Goal: Information Seeking & Learning: Compare options

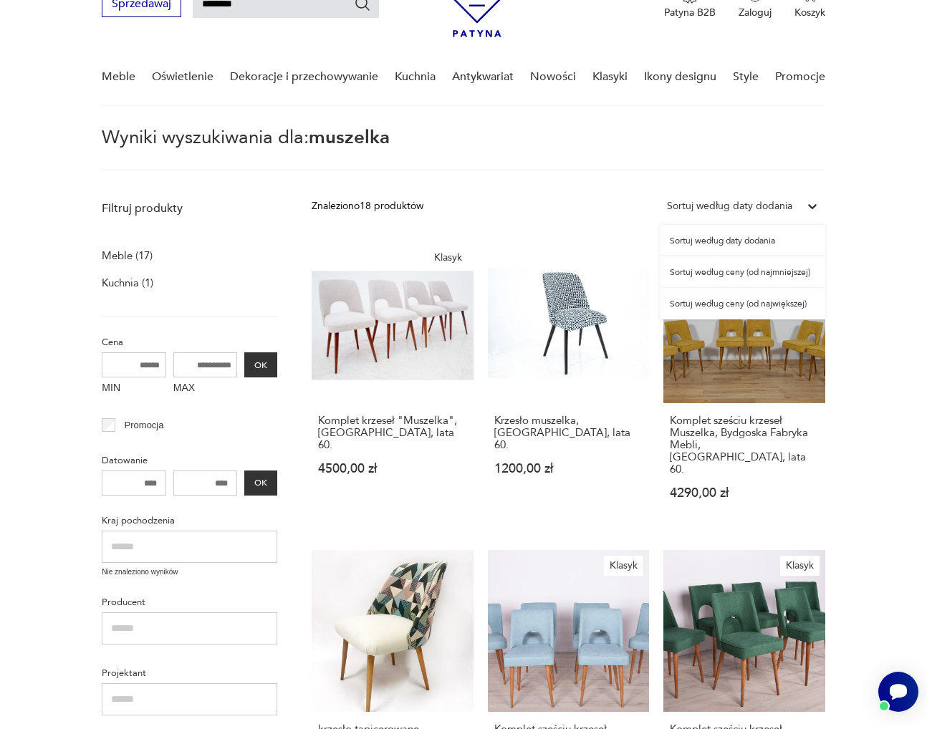
click at [781, 209] on div "Sortuj według daty dodania" at bounding box center [729, 206] width 125 height 16
click at [801, 307] on div "Sortuj według ceny (od największej)" at bounding box center [742, 304] width 165 height 32
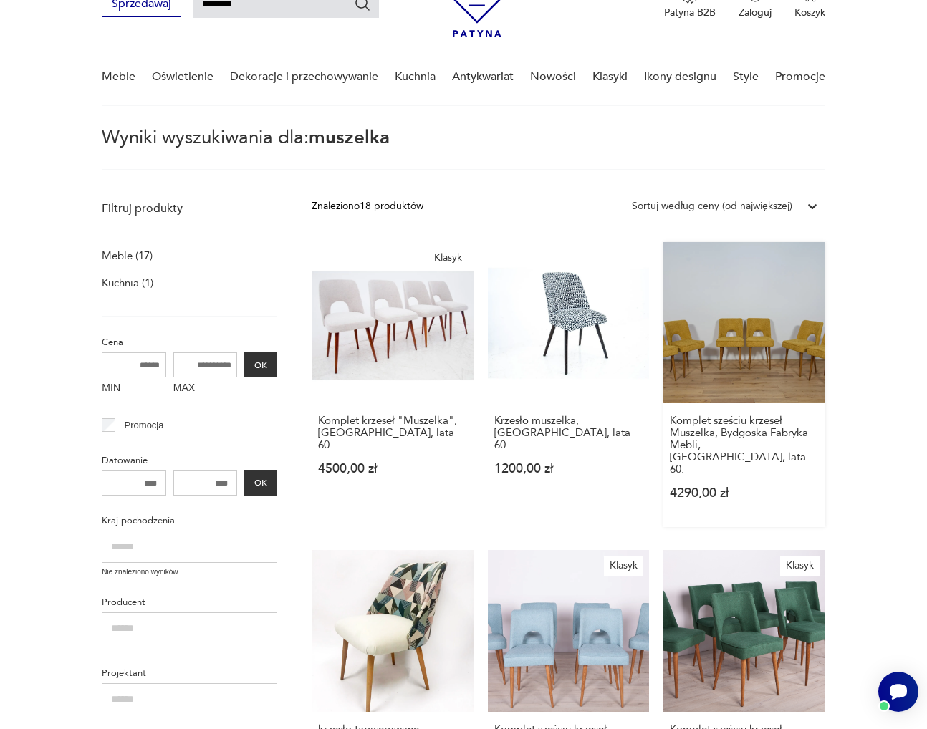
scroll to position [51, 0]
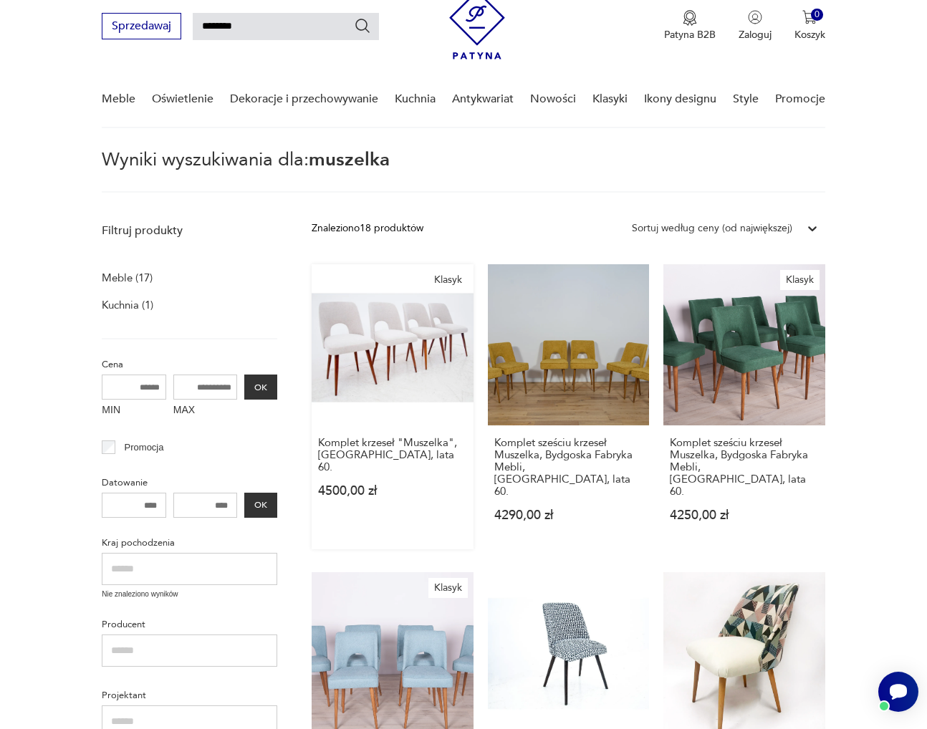
click at [322, 292] on link "Klasyk Komplet krzeseł "Muszelka", [GEOGRAPHIC_DATA], lata 60. 4500,00 zł" at bounding box center [392, 406] width 161 height 285
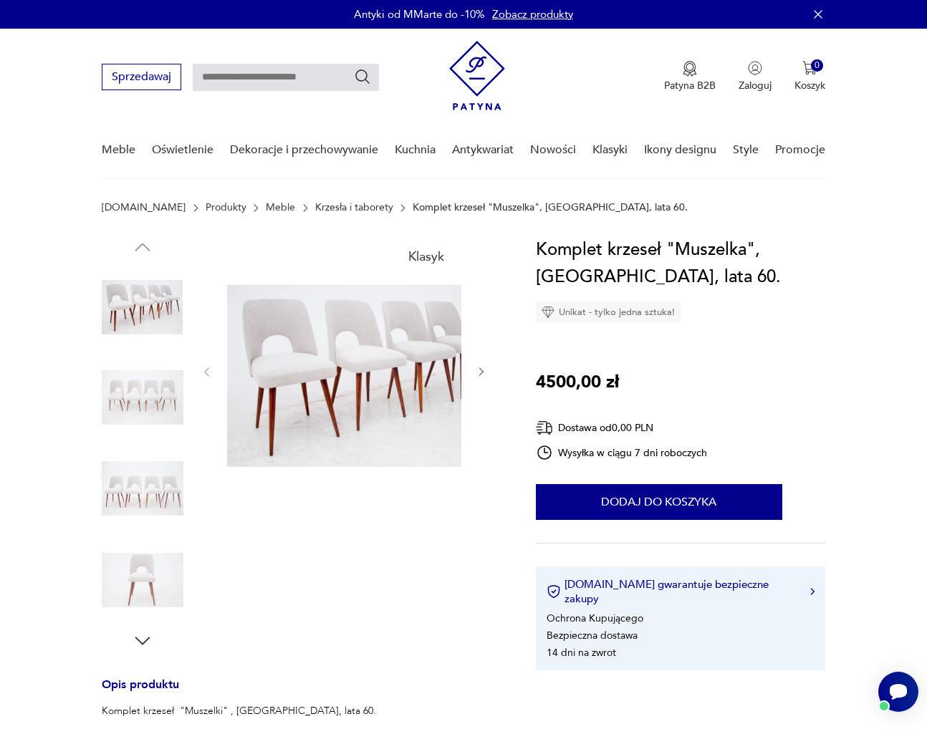
click at [392, 327] on img at bounding box center [365, 370] width 276 height 269
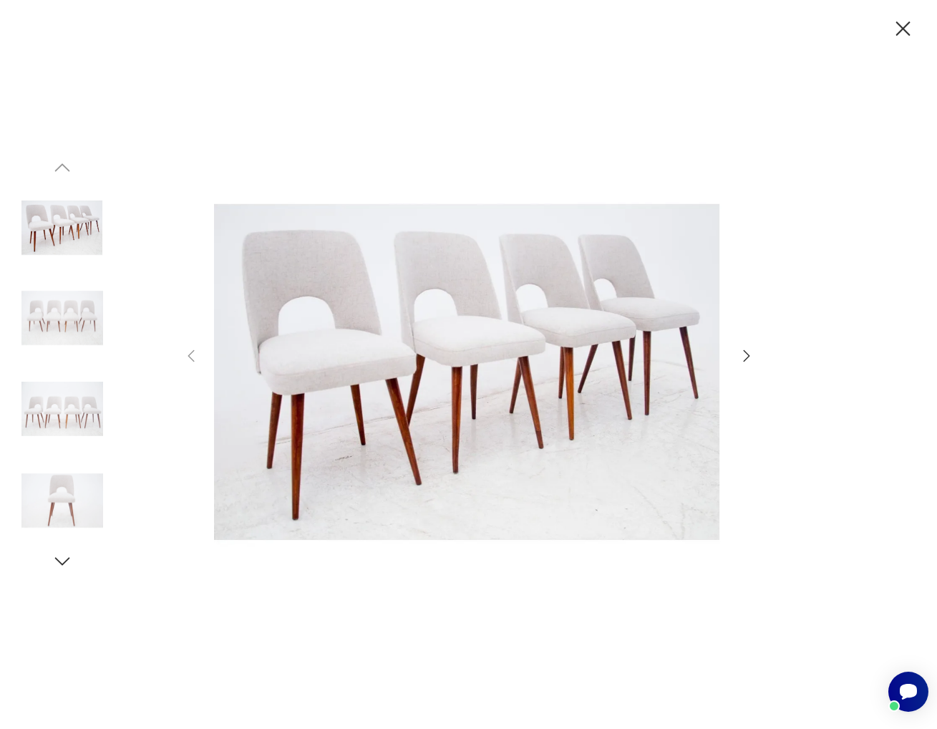
click at [746, 365] on div at bounding box center [469, 365] width 573 height 586
click at [748, 352] on icon "button" at bounding box center [746, 355] width 17 height 17
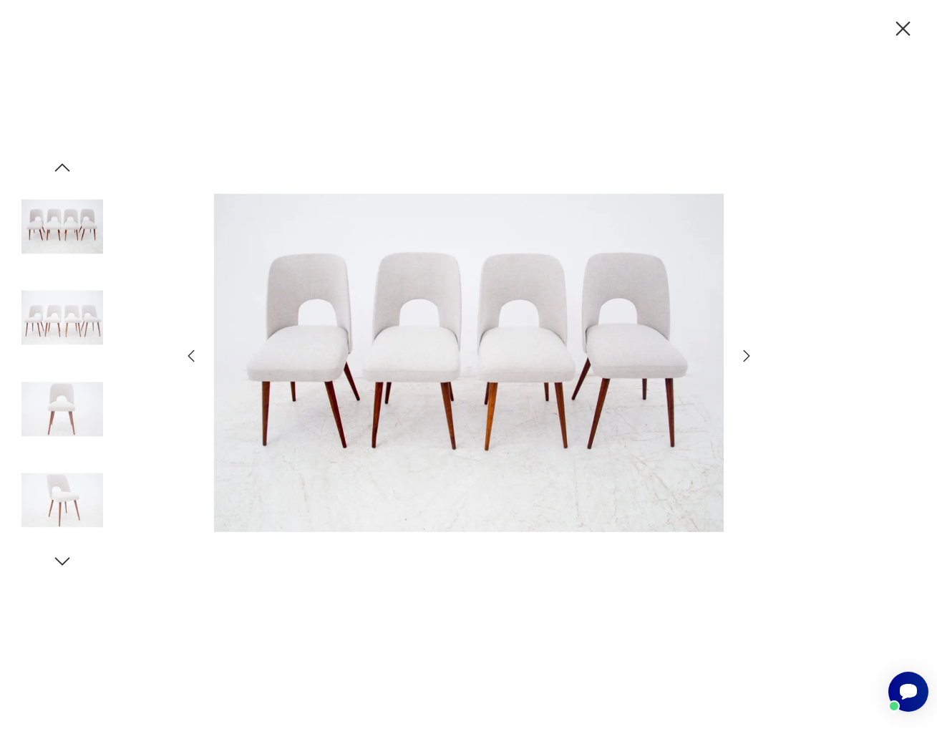
click at [544, 355] on img at bounding box center [469, 363] width 510 height 583
click at [758, 352] on div at bounding box center [468, 364] width 937 height 729
click at [751, 348] on icon "button" at bounding box center [746, 355] width 17 height 17
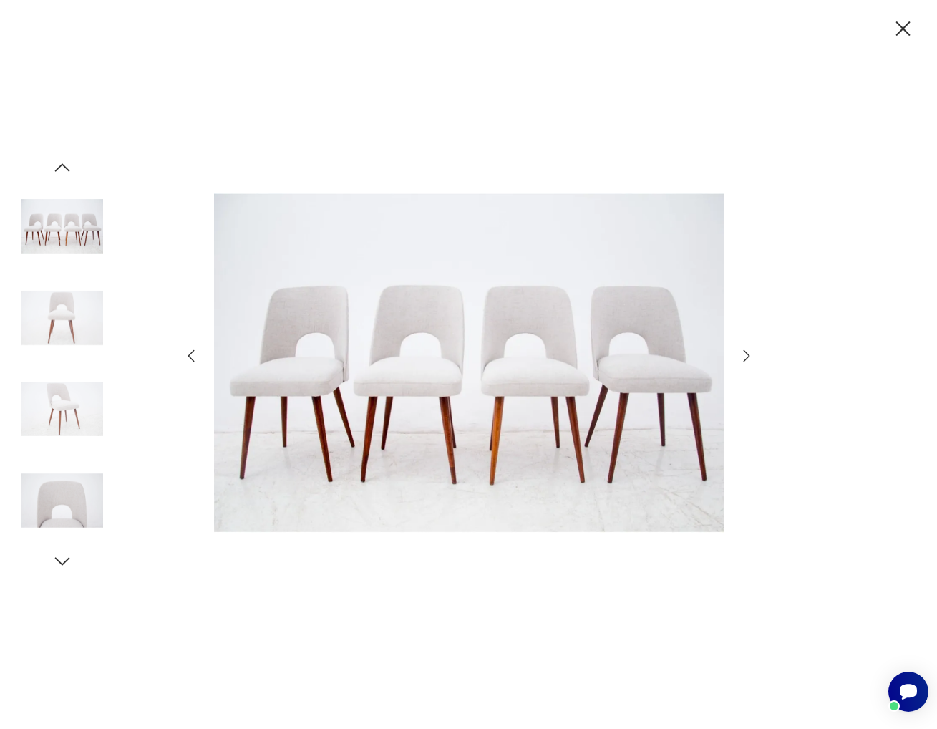
click at [751, 347] on icon "button" at bounding box center [746, 355] width 17 height 17
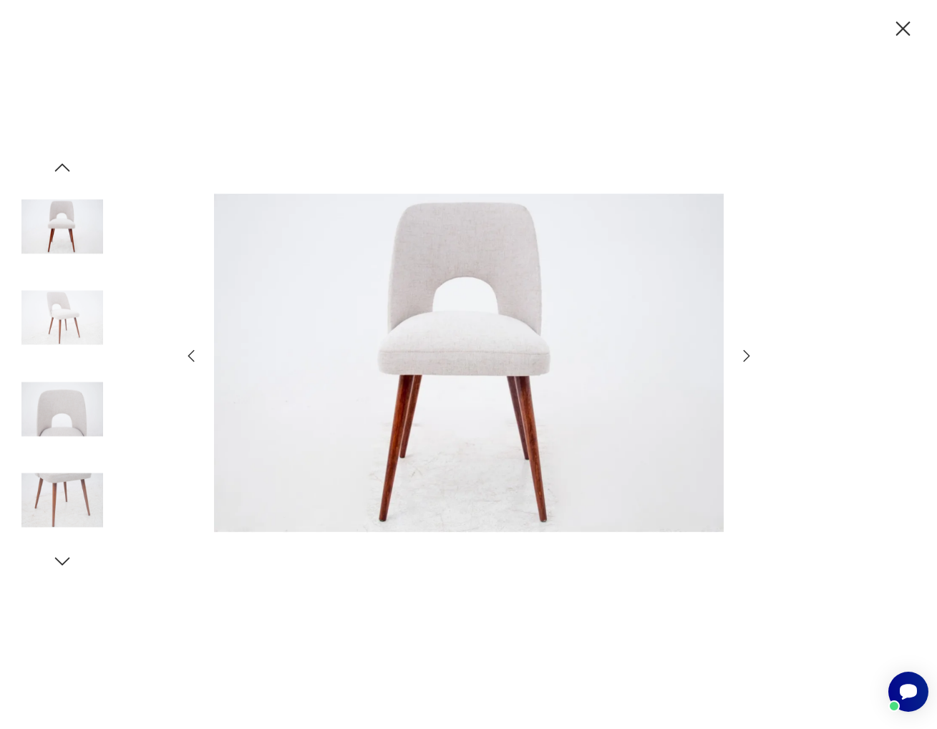
click at [751, 347] on icon "button" at bounding box center [746, 355] width 17 height 17
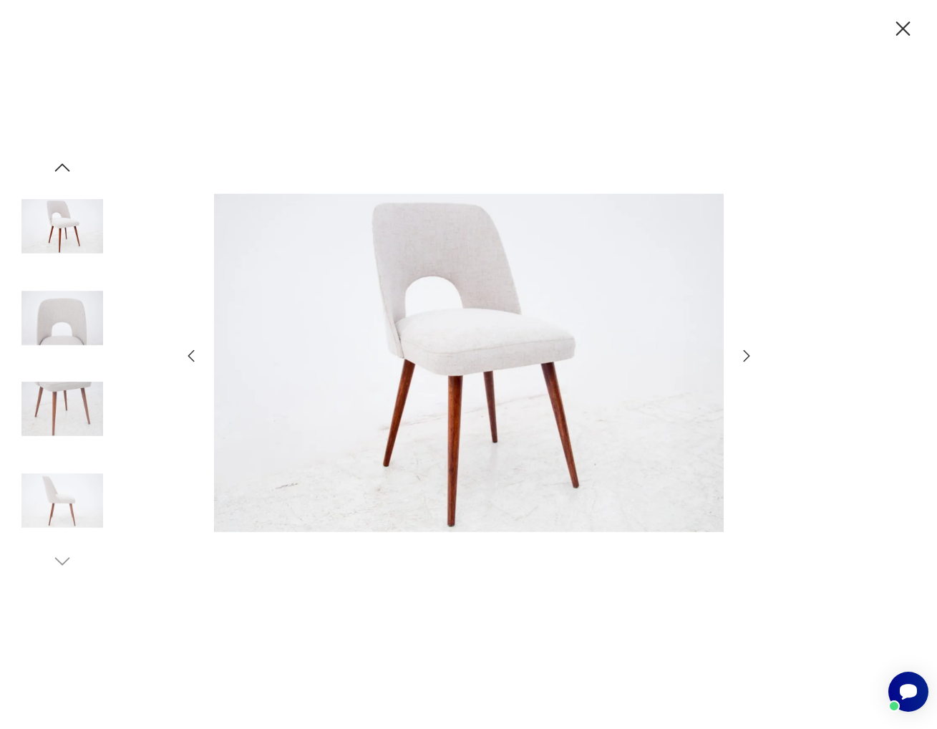
click at [751, 347] on icon "button" at bounding box center [746, 355] width 17 height 17
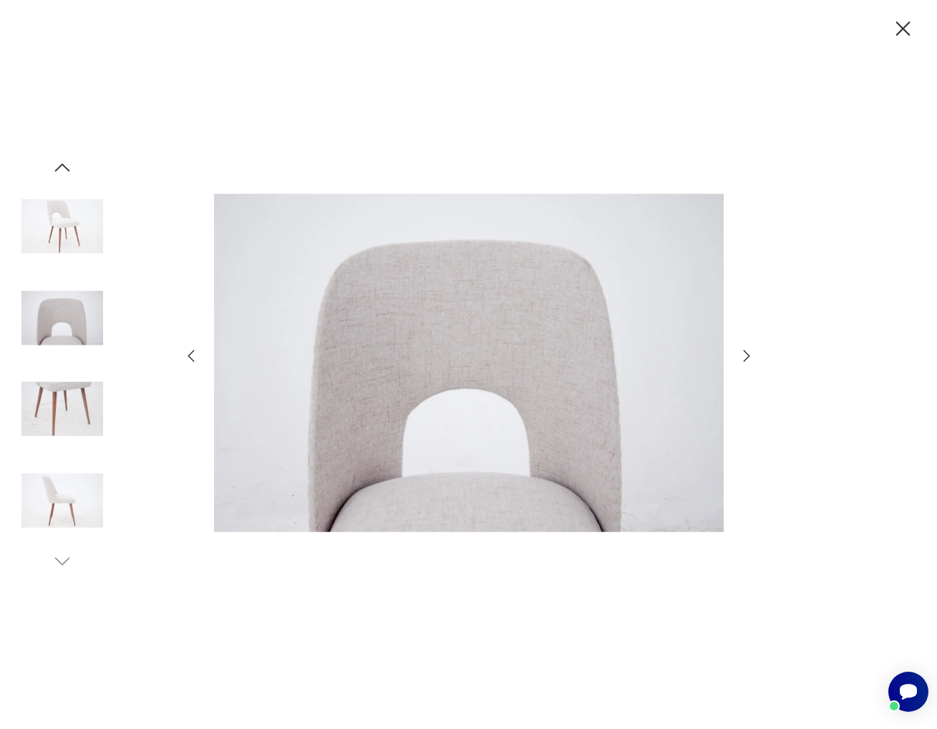
click at [751, 347] on icon "button" at bounding box center [746, 355] width 17 height 17
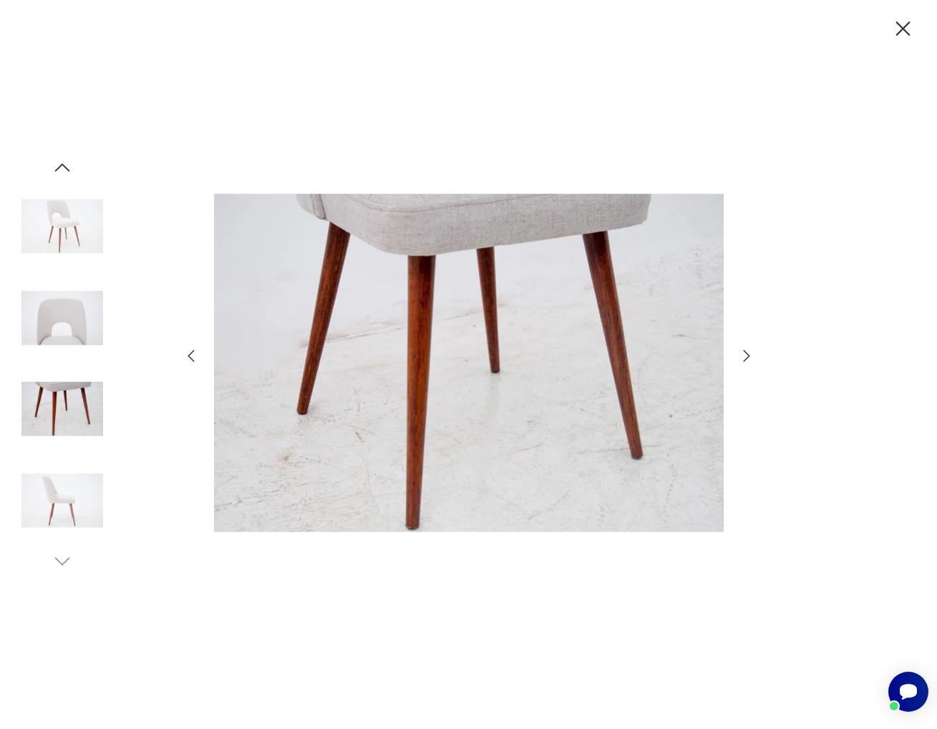
click at [751, 347] on icon "button" at bounding box center [746, 355] width 17 height 17
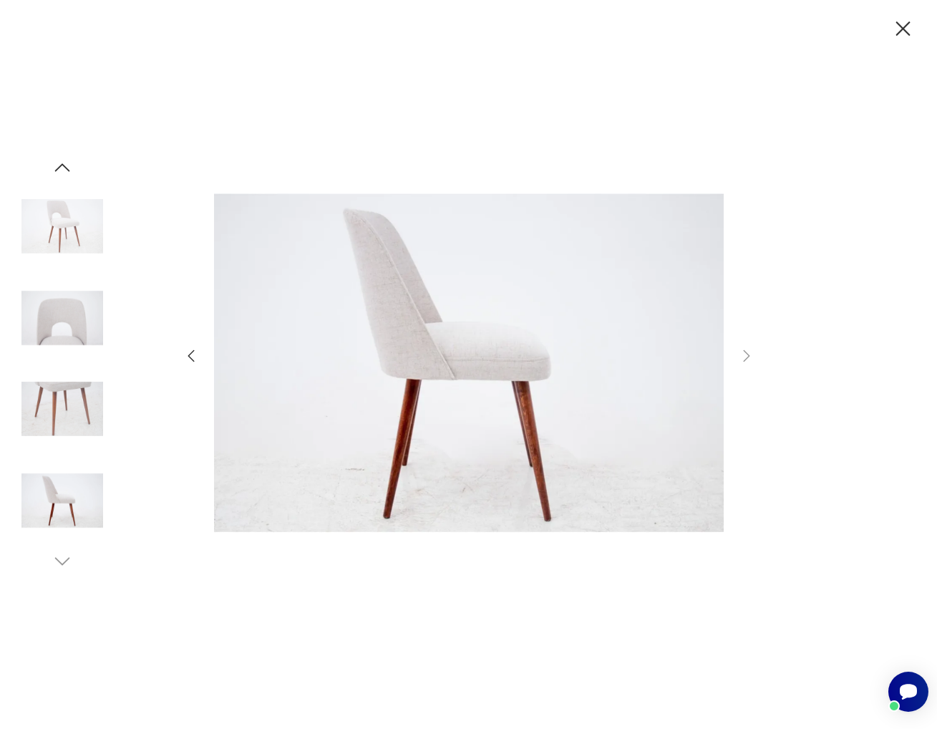
click at [901, 34] on icon "button" at bounding box center [903, 28] width 25 height 25
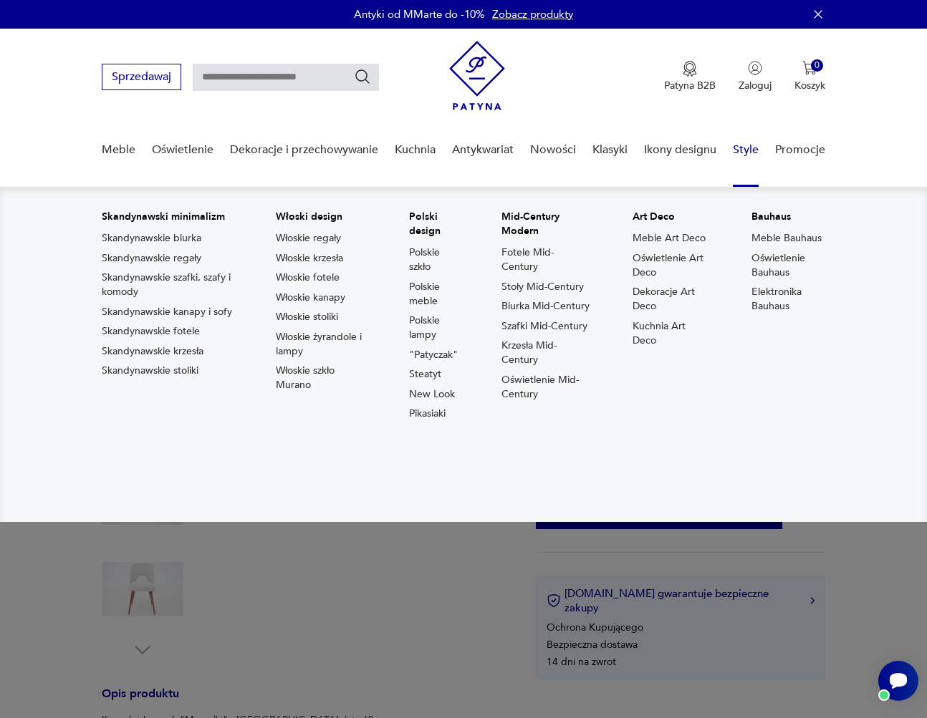
type input "********"
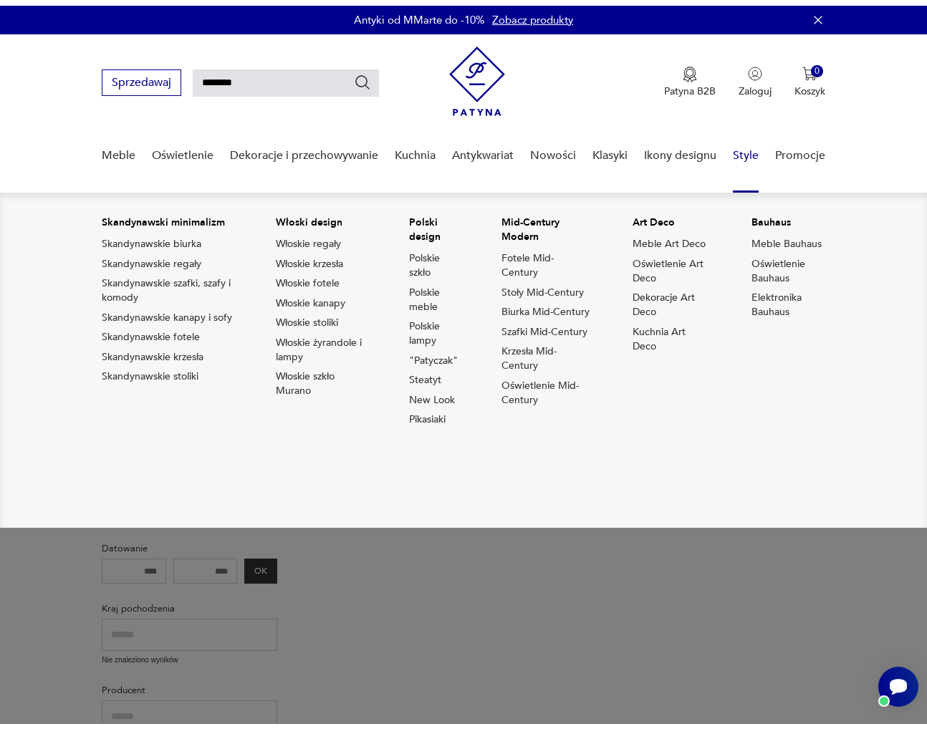
scroll to position [49, 0]
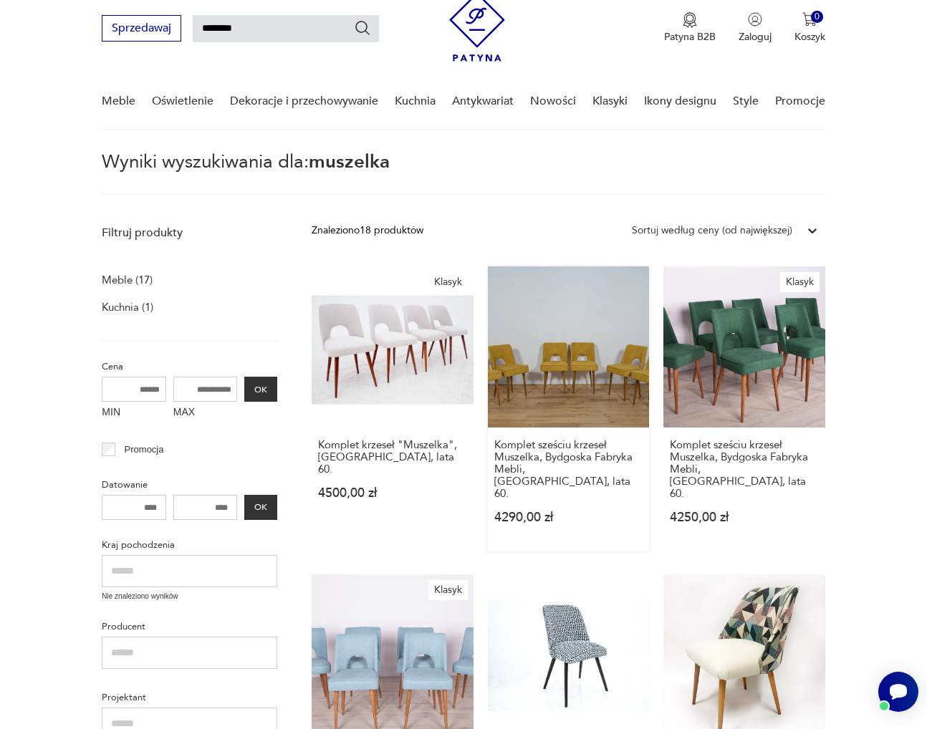
click at [621, 312] on link "Komplet sześciu krzeseł Muszelka, Bydgoska Fabryka Mebli, [GEOGRAPHIC_DATA], la…" at bounding box center [568, 408] width 161 height 285
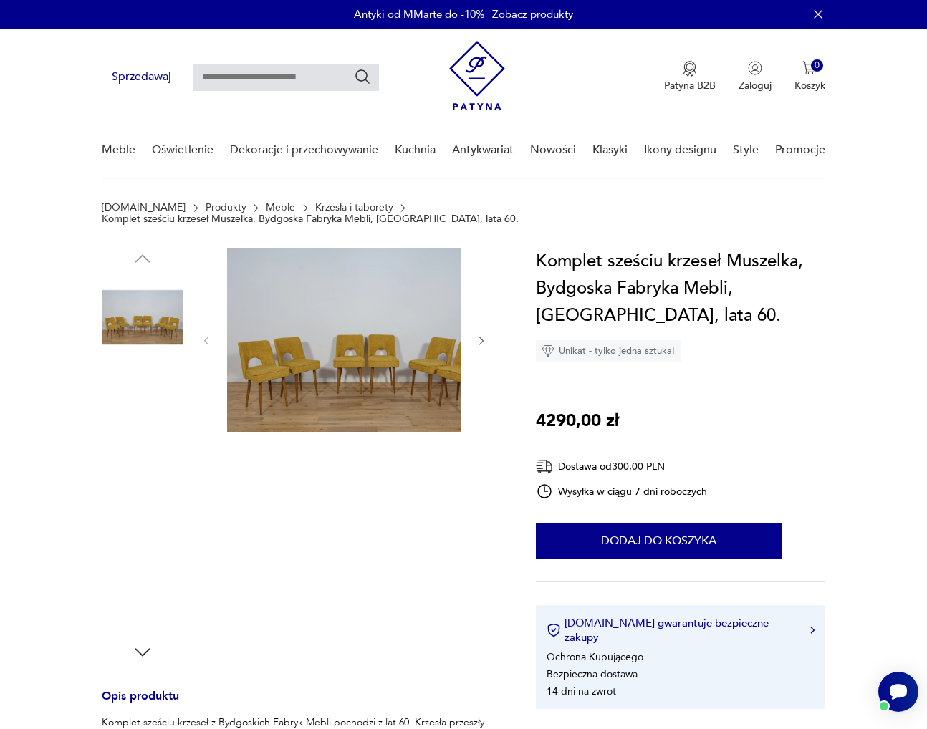
click at [329, 330] on img at bounding box center [365, 340] width 276 height 184
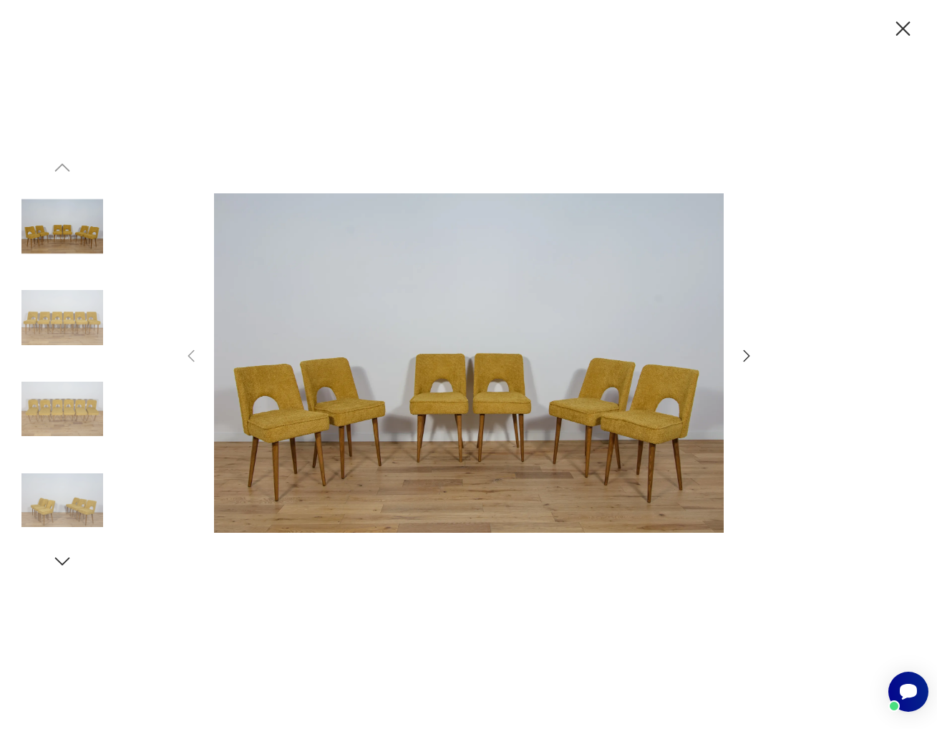
click at [728, 354] on div at bounding box center [469, 365] width 573 height 586
click at [743, 356] on icon "button" at bounding box center [746, 355] width 17 height 17
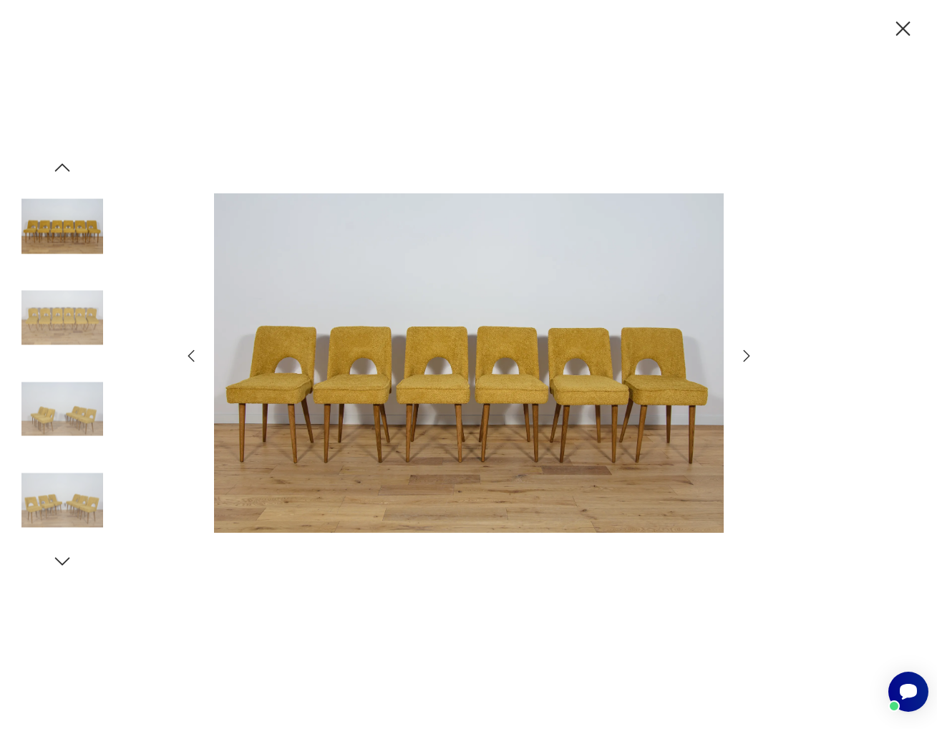
click at [743, 356] on icon "button" at bounding box center [746, 355] width 17 height 17
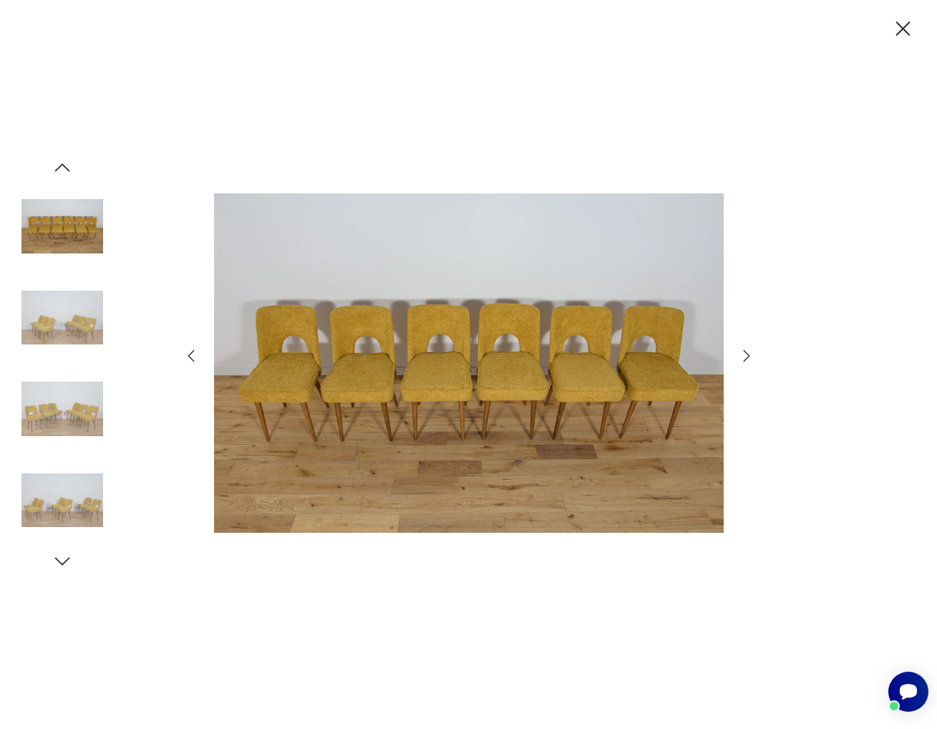
click at [743, 356] on icon "button" at bounding box center [746, 355] width 17 height 17
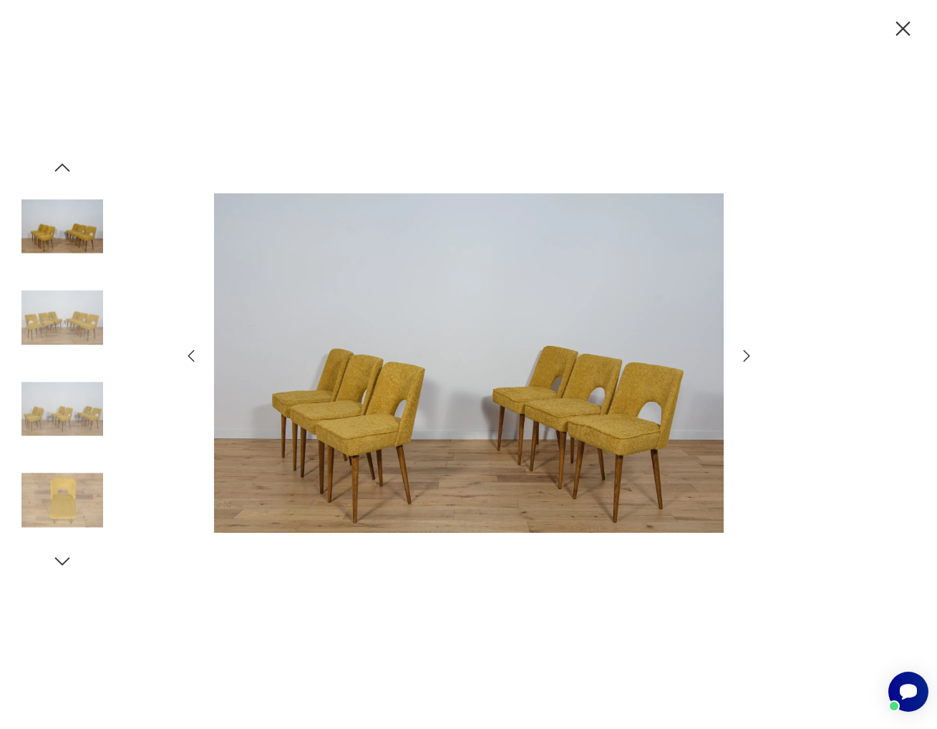
click at [743, 356] on icon "button" at bounding box center [746, 355] width 17 height 17
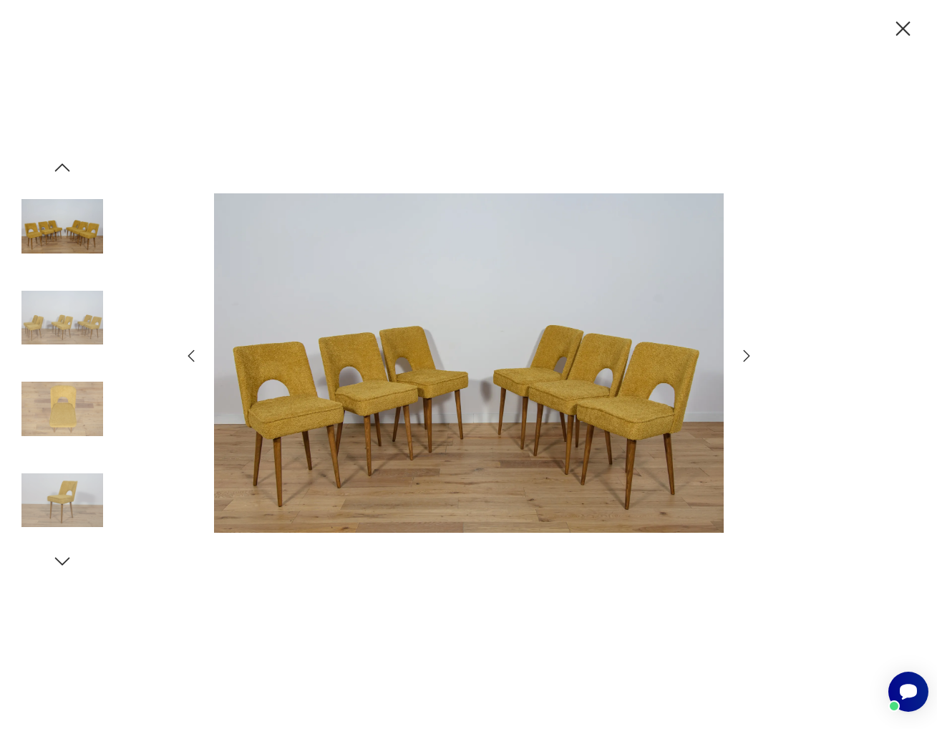
click at [743, 356] on icon "button" at bounding box center [746, 355] width 17 height 17
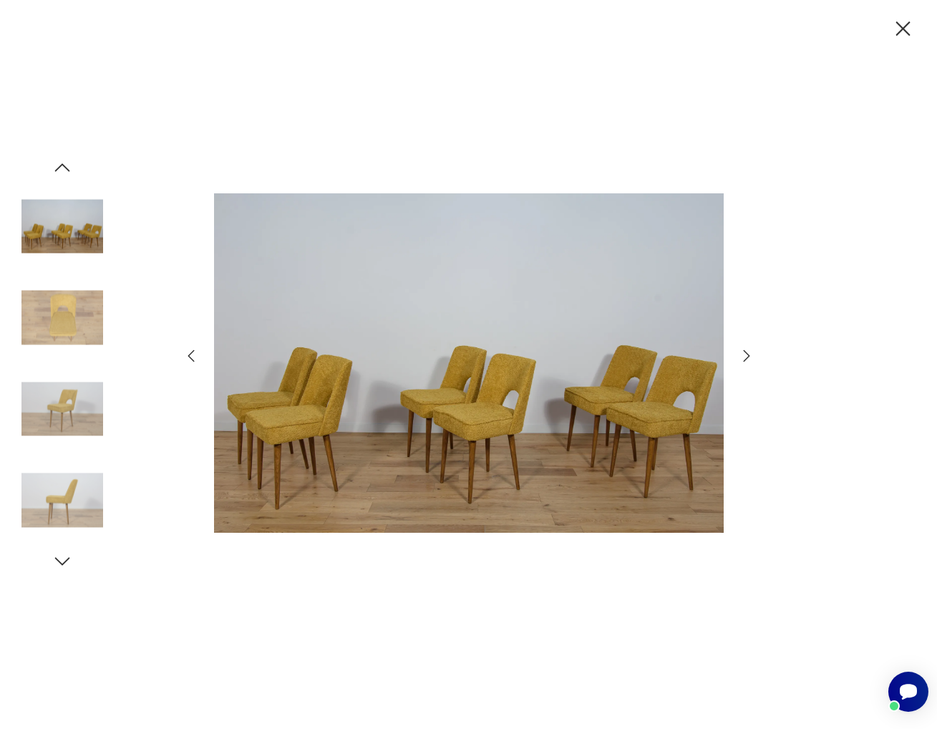
click at [743, 356] on icon "button" at bounding box center [746, 355] width 17 height 17
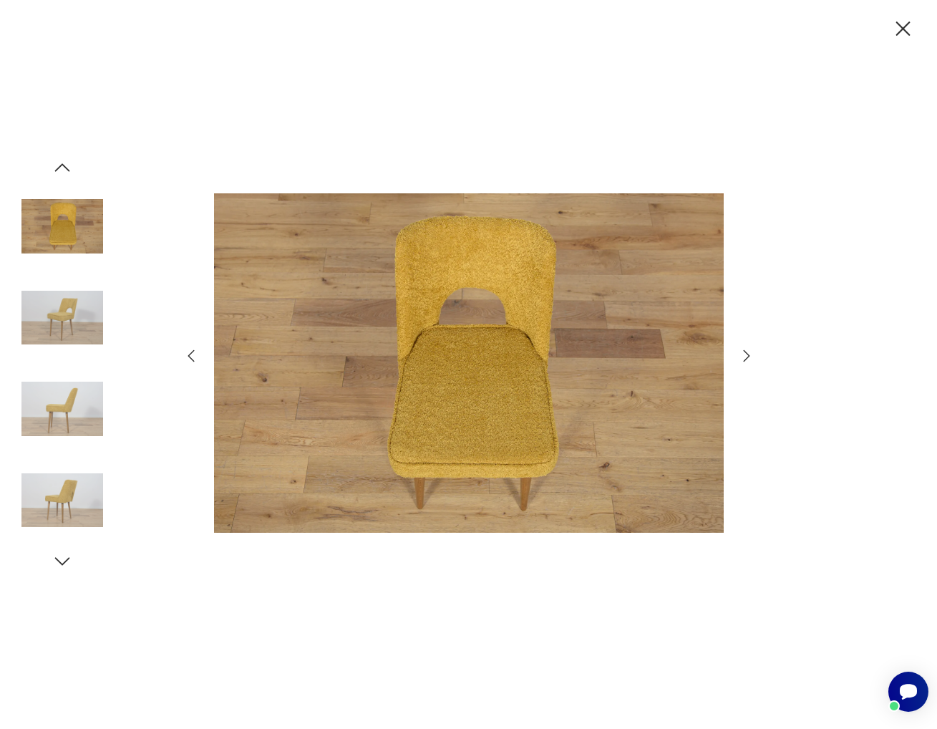
click at [743, 356] on icon "button" at bounding box center [746, 355] width 17 height 17
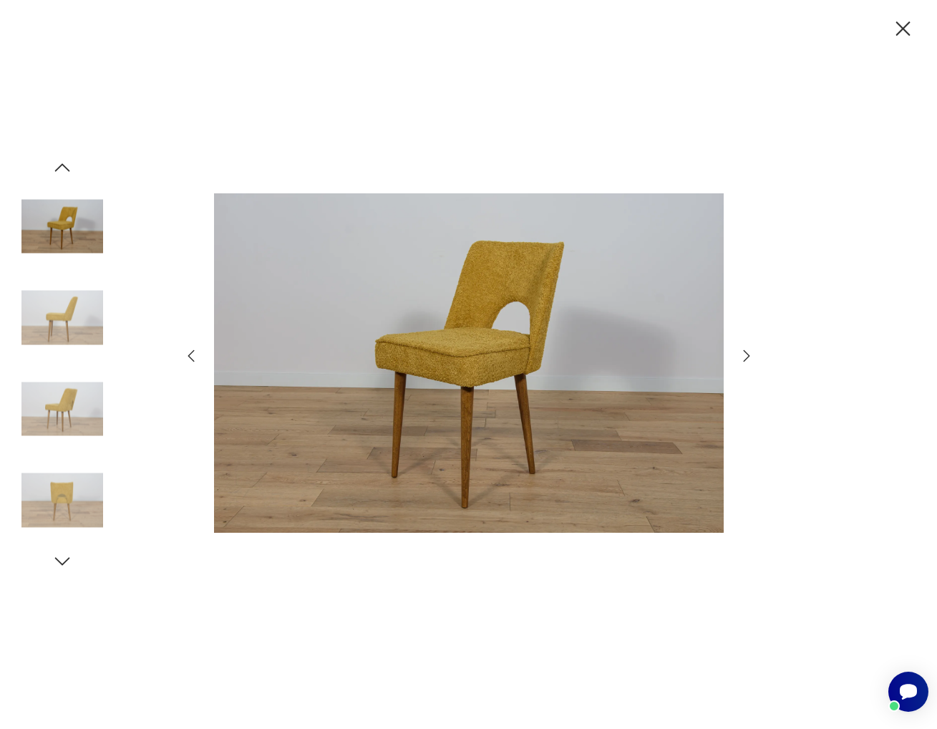
click at [196, 350] on icon "button" at bounding box center [191, 355] width 17 height 17
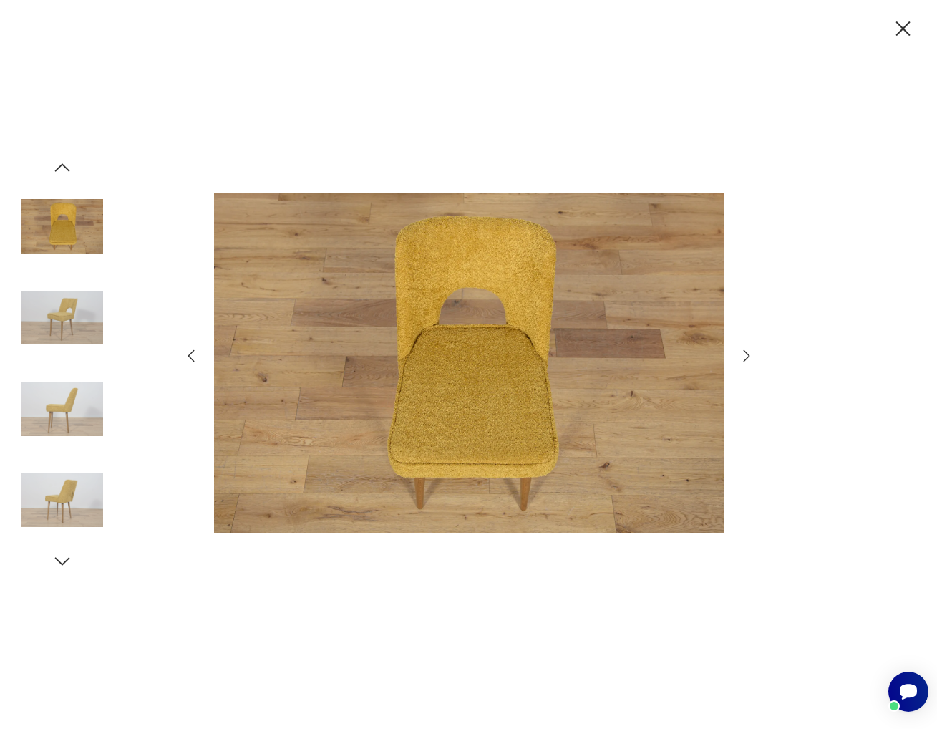
click at [749, 342] on div at bounding box center [469, 365] width 573 height 586
click at [746, 355] on icon "button" at bounding box center [746, 355] width 17 height 17
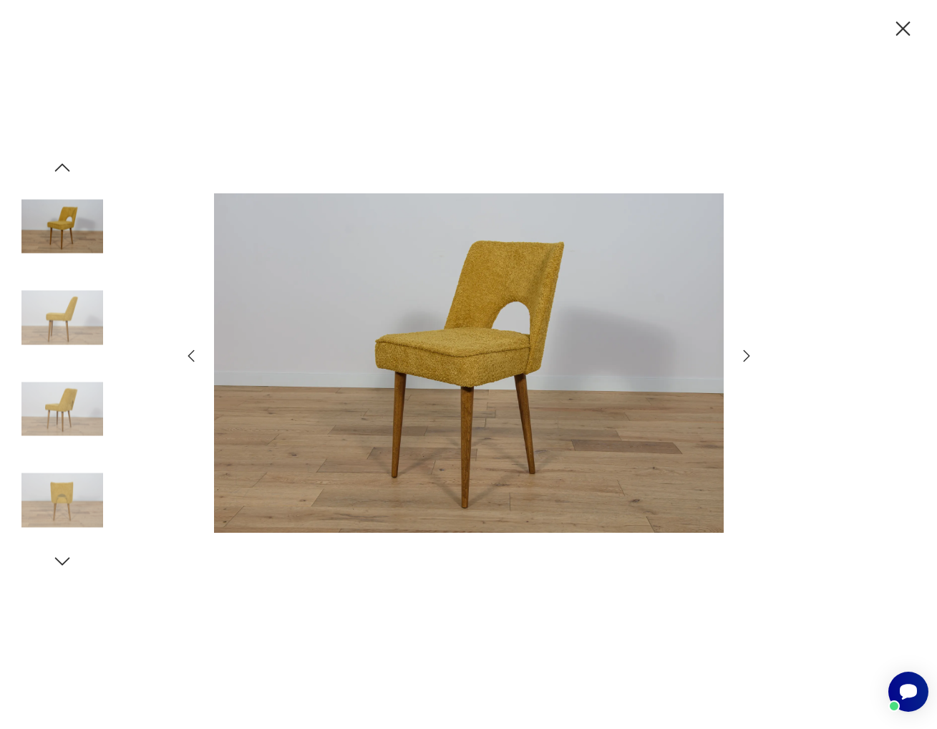
click at [746, 355] on icon "button" at bounding box center [746, 355] width 17 height 17
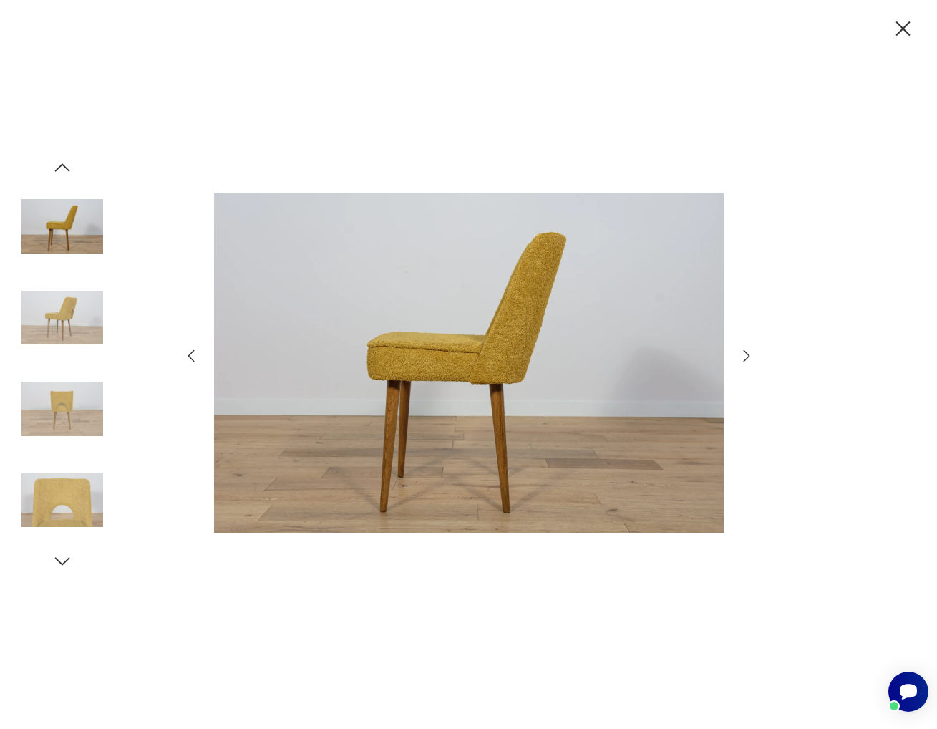
click at [746, 355] on icon "button" at bounding box center [746, 355] width 17 height 17
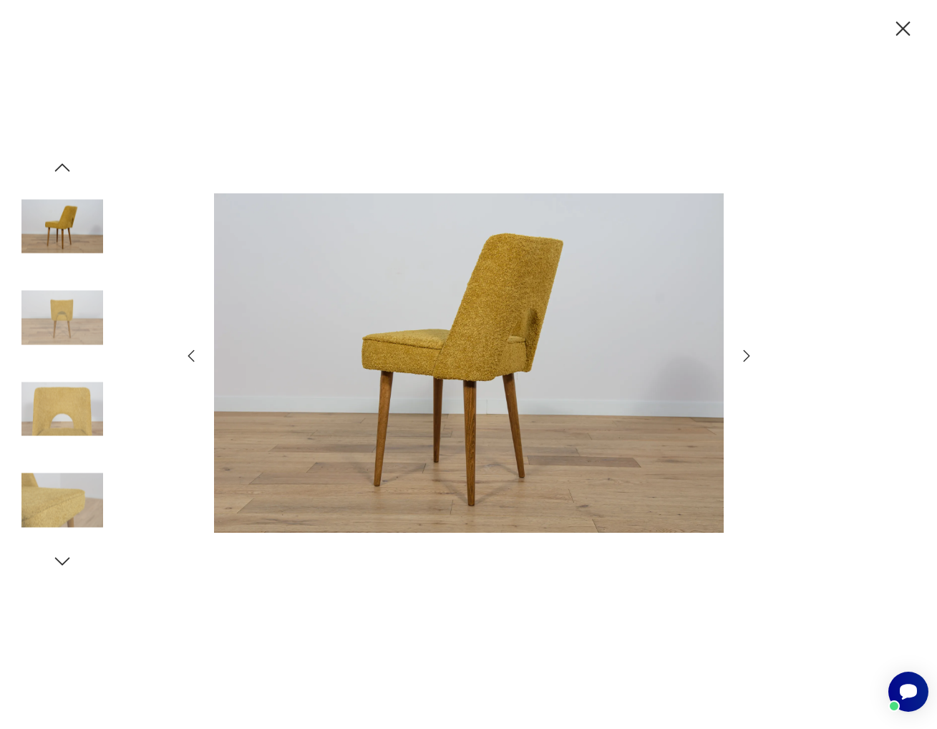
click at [746, 355] on icon "button" at bounding box center [746, 355] width 17 height 17
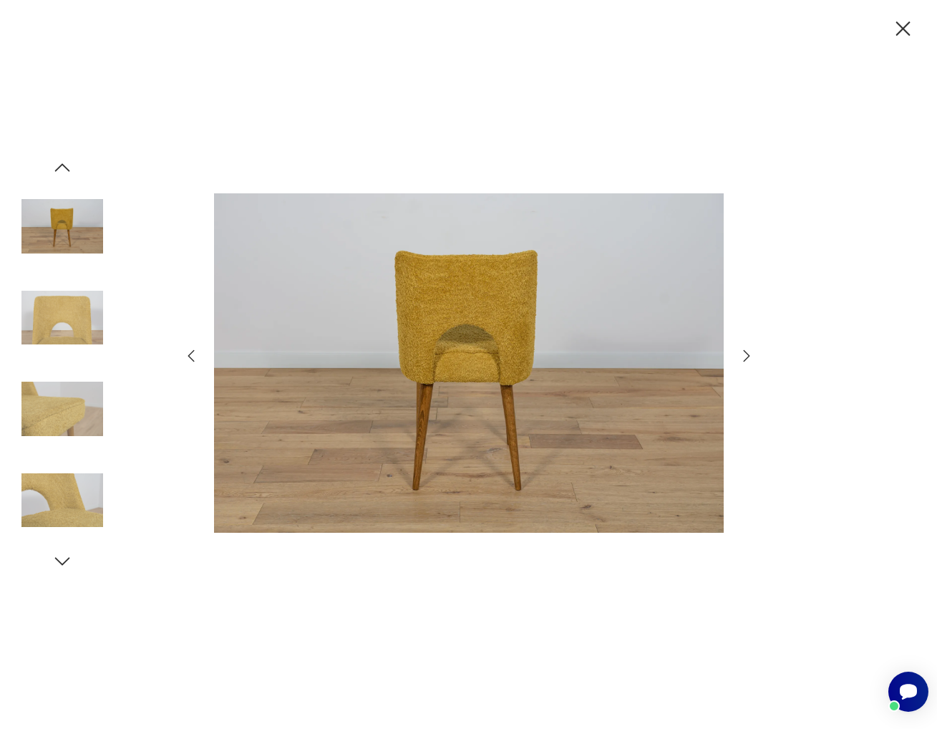
click at [746, 355] on icon "button" at bounding box center [746, 355] width 17 height 17
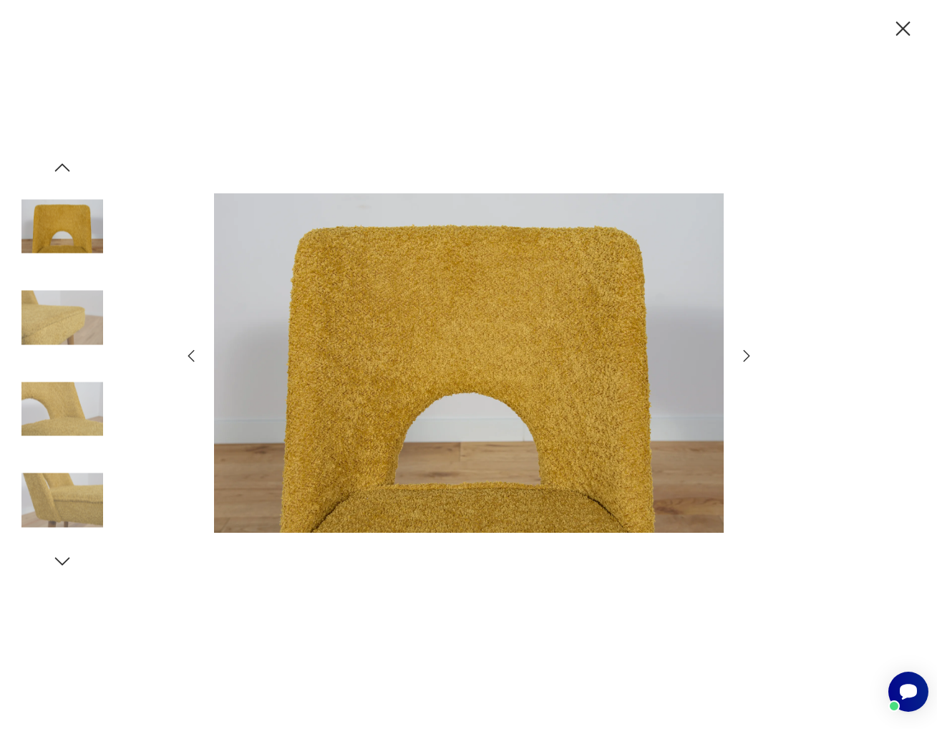
click at [746, 355] on icon "button" at bounding box center [746, 355] width 17 height 17
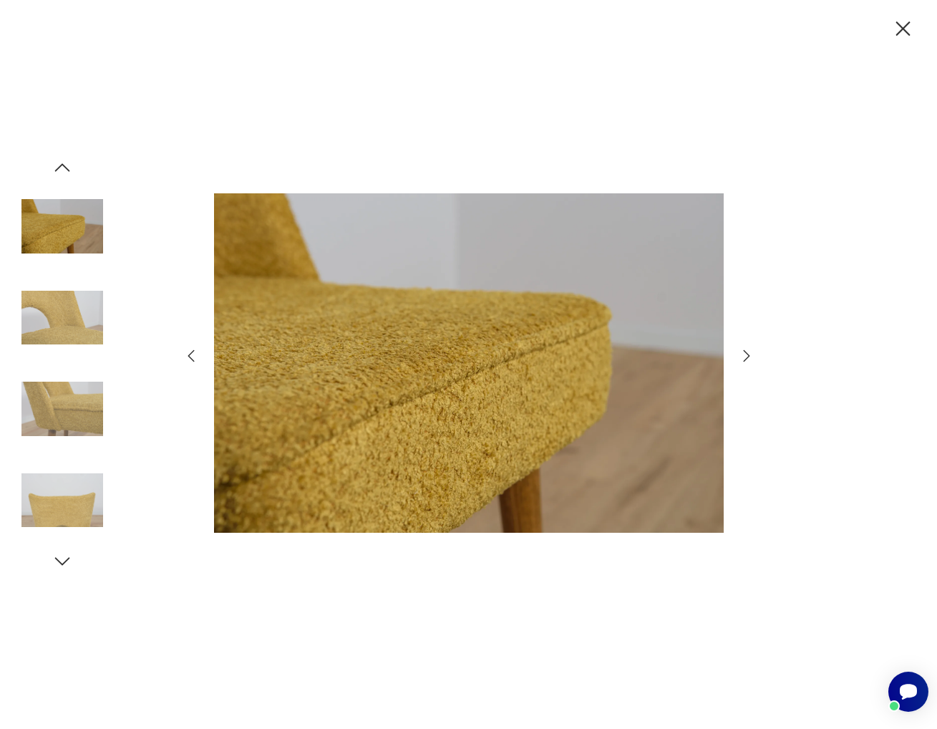
click at [746, 355] on icon "button" at bounding box center [746, 355] width 17 height 17
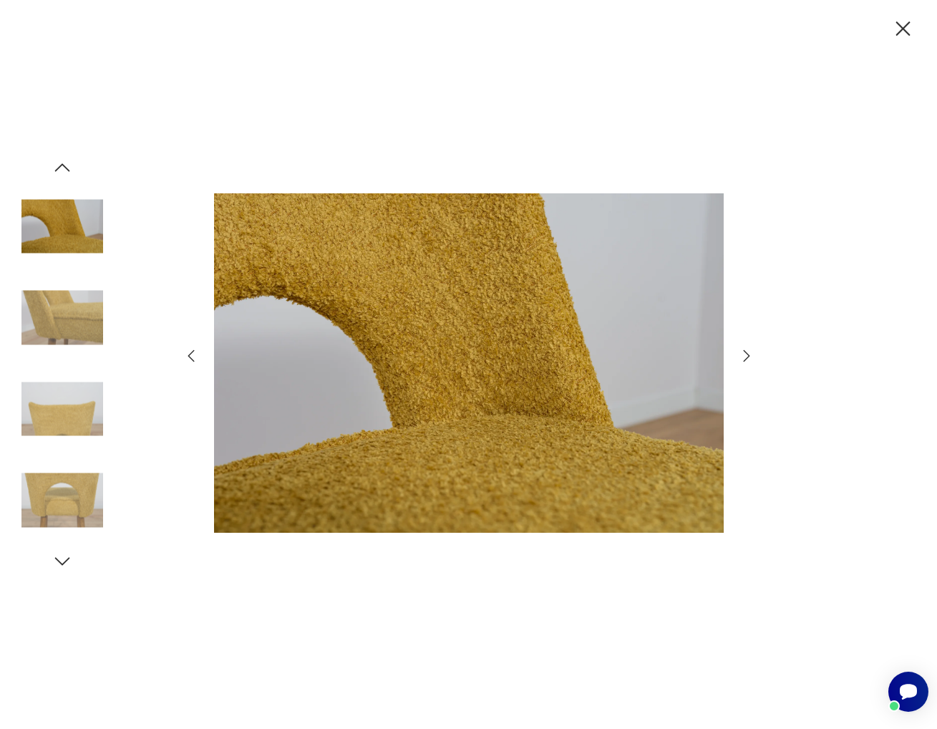
click at [746, 355] on icon "button" at bounding box center [746, 355] width 17 height 17
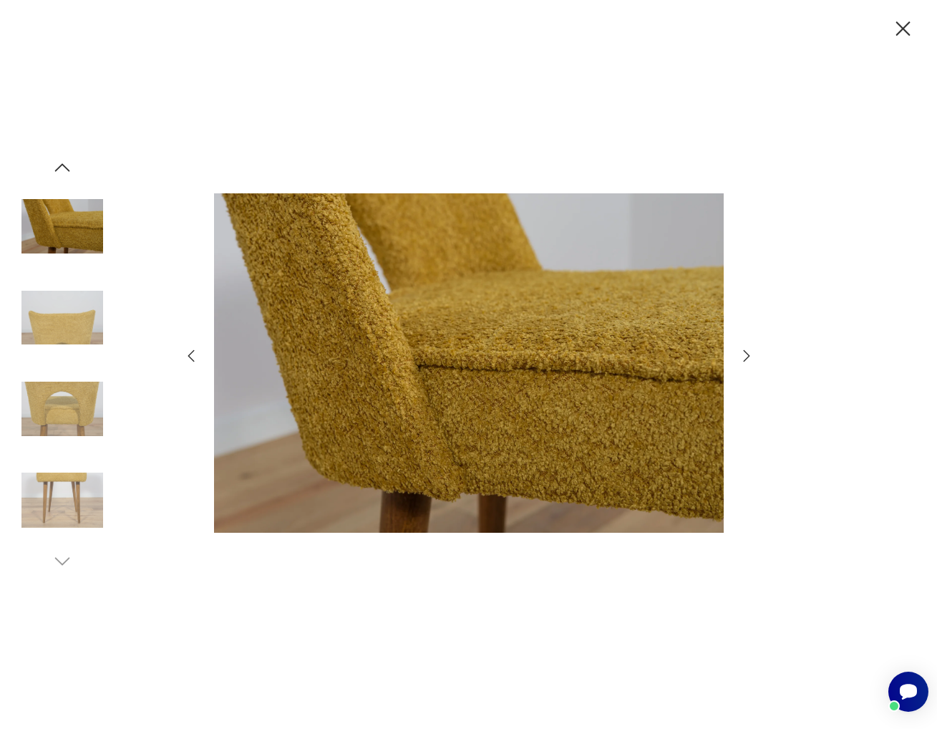
click at [746, 355] on icon "button" at bounding box center [746, 355] width 17 height 17
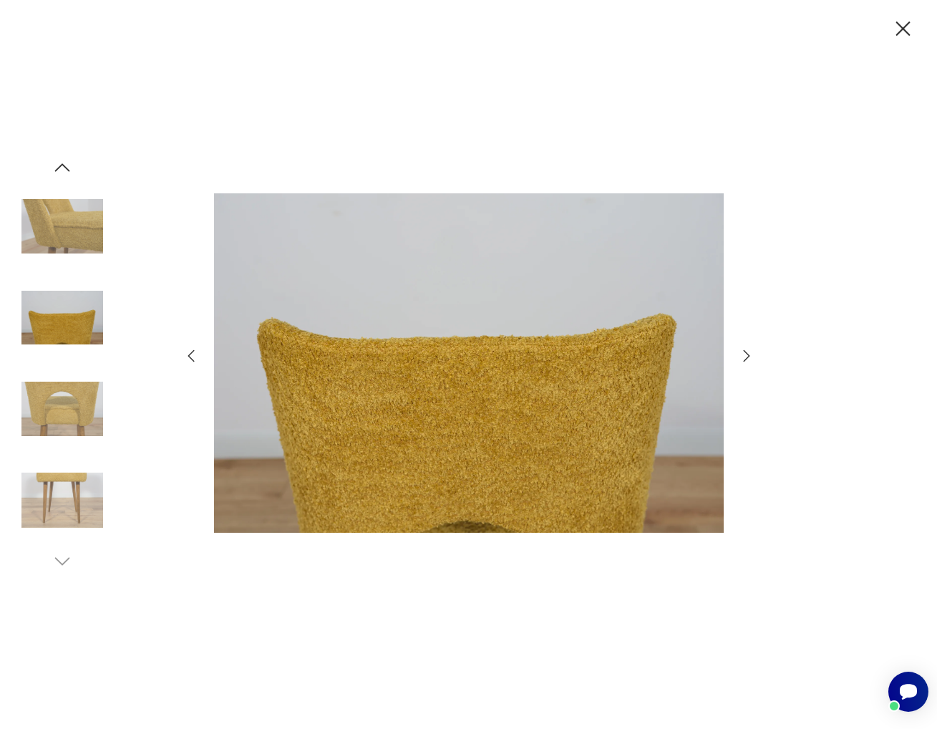
click at [746, 356] on icon "button" at bounding box center [746, 355] width 17 height 17
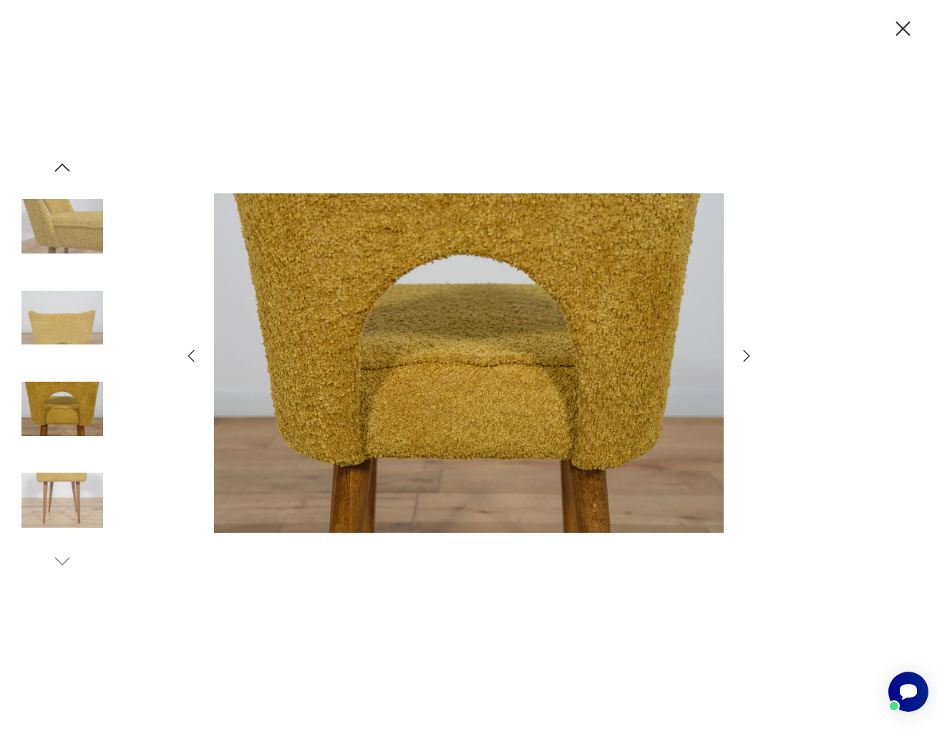
click at [917, 32] on div at bounding box center [468, 364] width 937 height 729
click at [909, 32] on icon "button" at bounding box center [903, 28] width 25 height 25
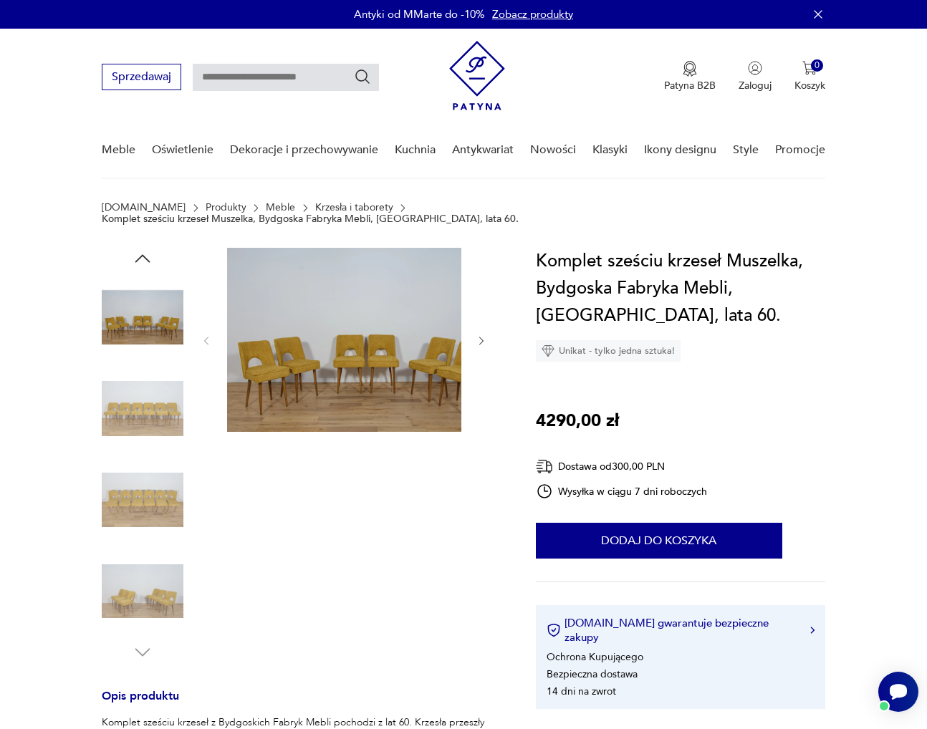
type input "********"
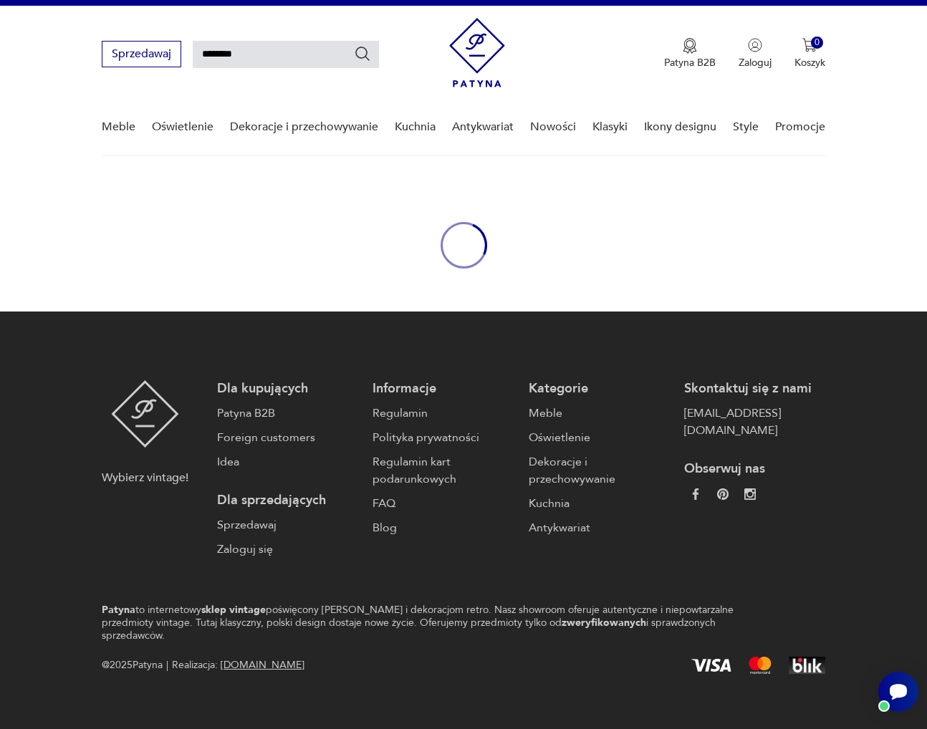
scroll to position [49, 0]
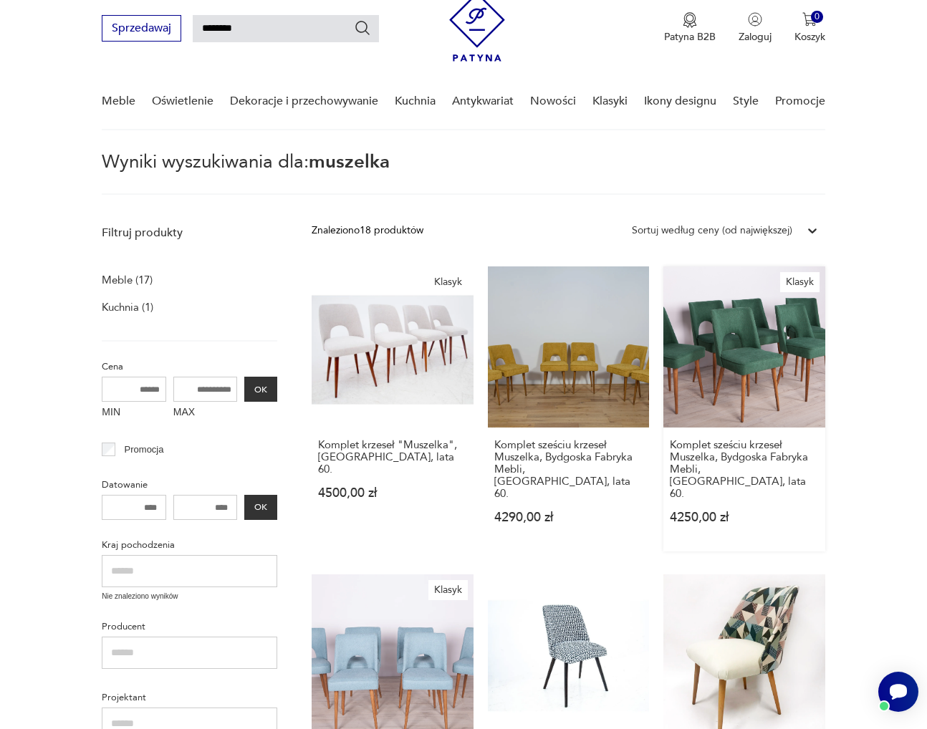
click at [741, 376] on link "Klasyk Komplet sześciu krzeseł Muszelka, Bydgoska Fabryka Mebli, [GEOGRAPHIC_DA…" at bounding box center [743, 408] width 161 height 285
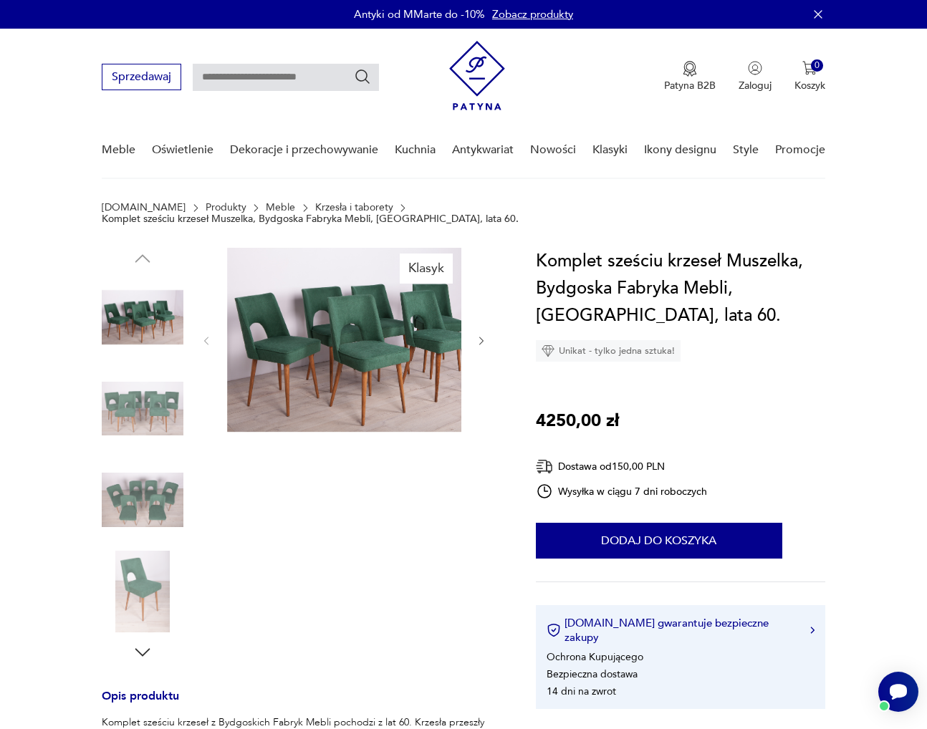
click at [377, 291] on img at bounding box center [365, 340] width 276 height 184
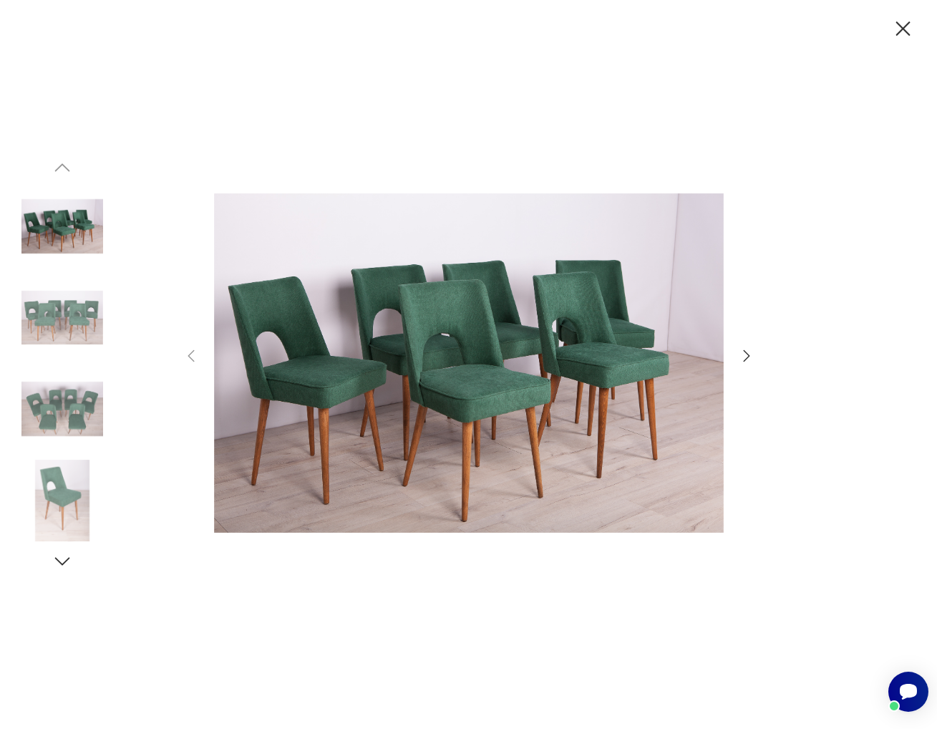
click at [746, 355] on icon "button" at bounding box center [746, 355] width 17 height 17
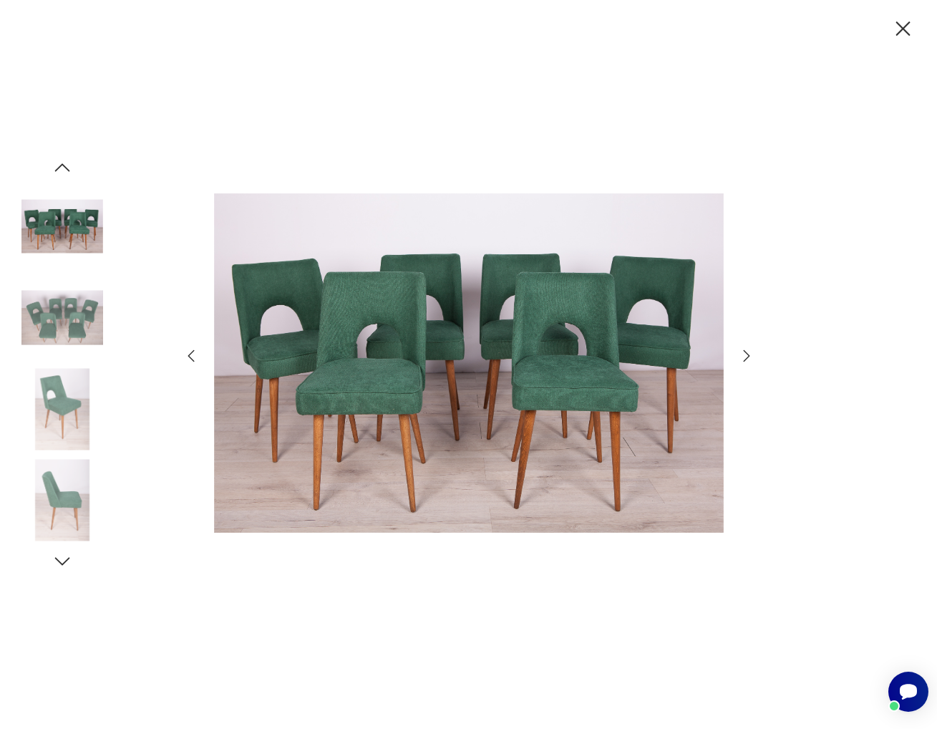
click at [746, 355] on icon "button" at bounding box center [746, 355] width 17 height 17
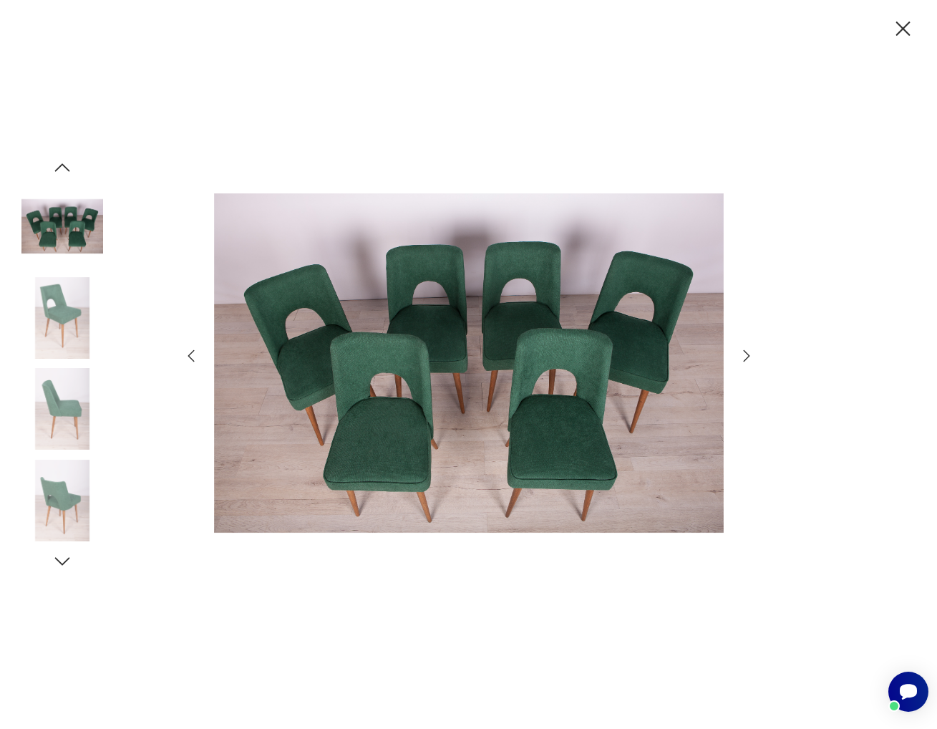
click at [746, 355] on icon "button" at bounding box center [746, 355] width 17 height 17
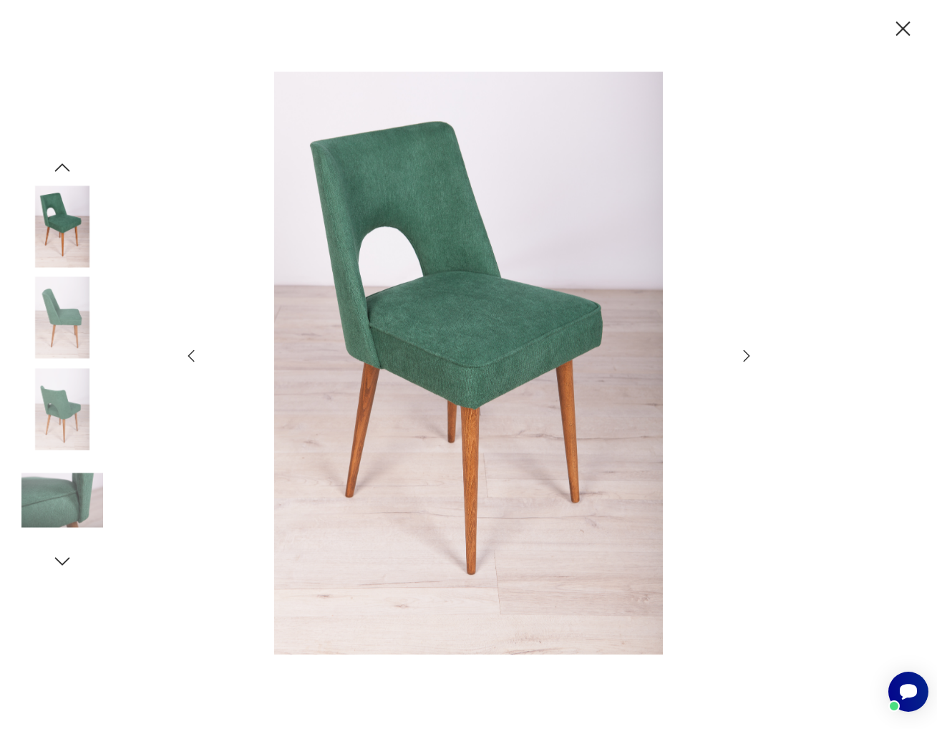
click at [746, 355] on icon "button" at bounding box center [746, 355] width 17 height 17
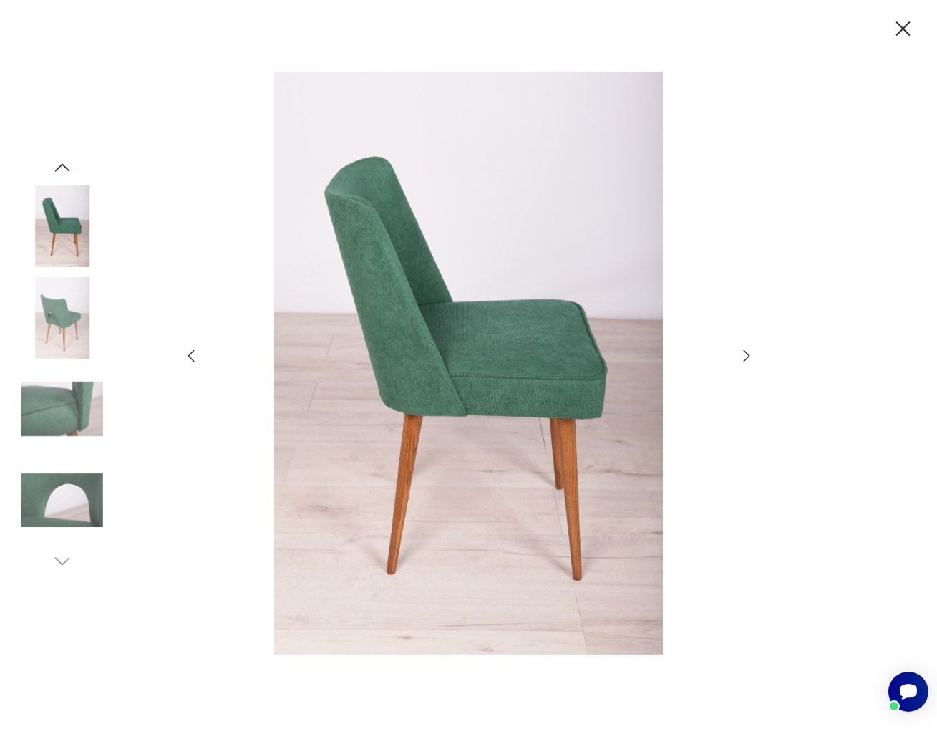
click at [895, 27] on icon "button" at bounding box center [903, 28] width 25 height 25
